Goal: Information Seeking & Learning: Learn about a topic

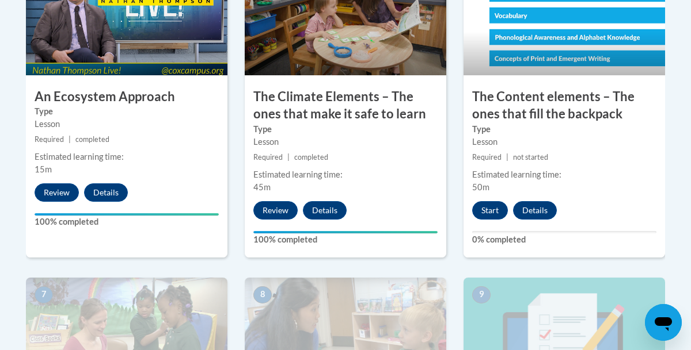
scroll to position [806, 0]
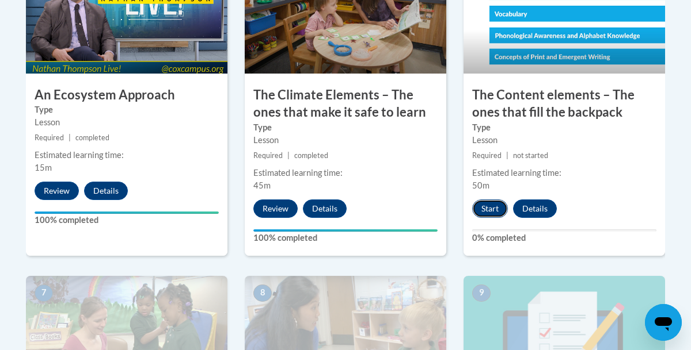
click at [496, 205] on button "Start" at bounding box center [490, 209] width 36 height 18
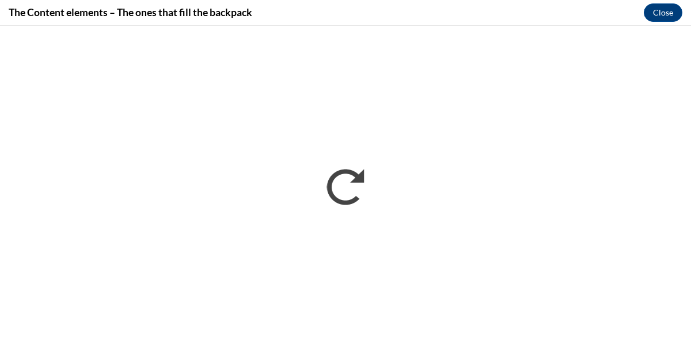
scroll to position [0, 0]
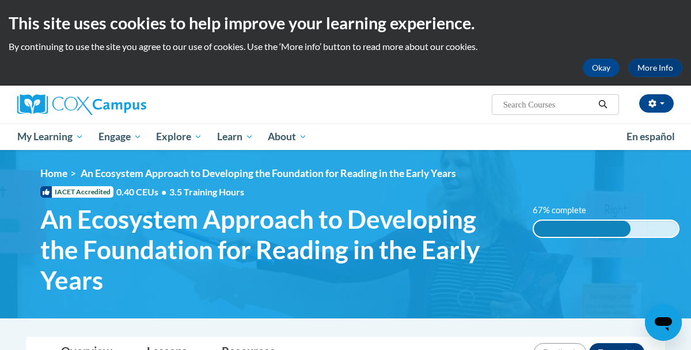
click at [612, 174] on ol "Home An Ecosystem Approach to Developing the Foundation for Reading in the Earl…" at bounding box center [359, 173] width 639 height 13
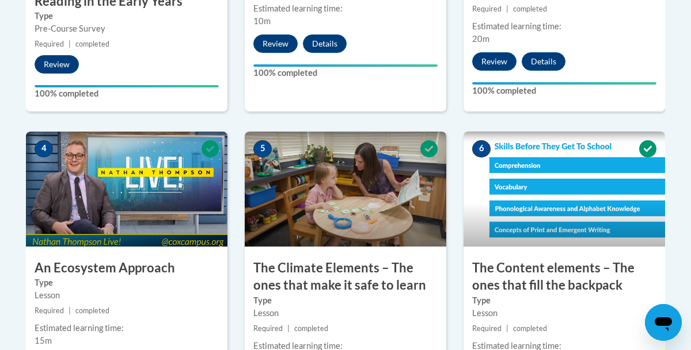
scroll to position [644, 0]
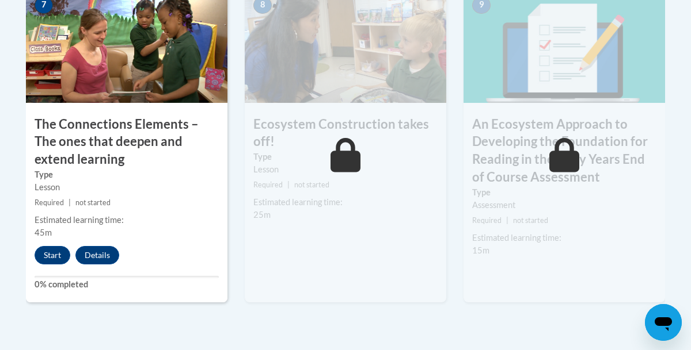
scroll to position [1082, 0]
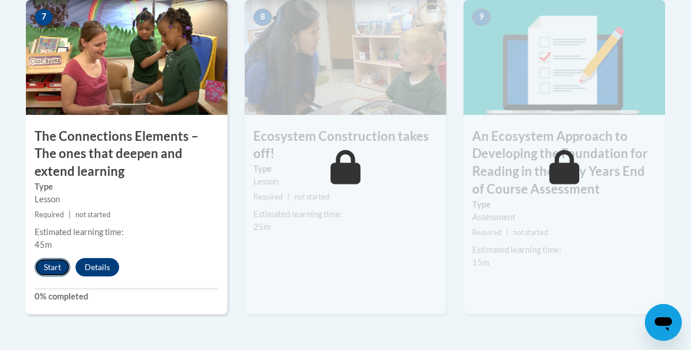
click at [47, 265] on button "Start" at bounding box center [53, 267] width 36 height 18
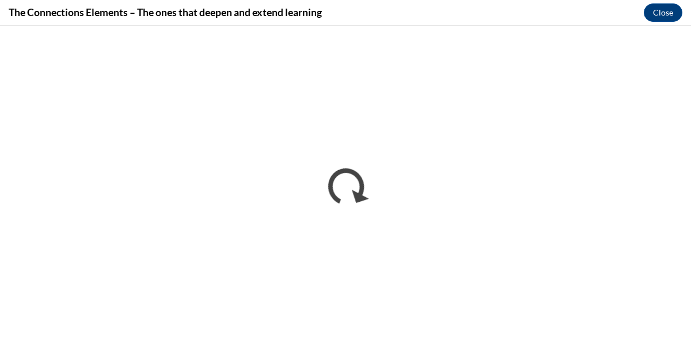
scroll to position [0, 0]
